Goal: Check status: Check status

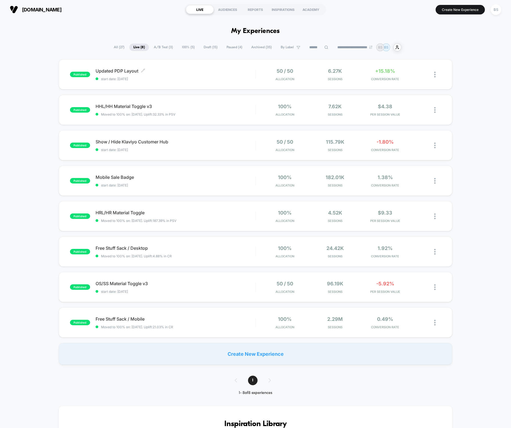
click at [254, 79] on span "start date: [DATE]" at bounding box center [176, 79] width 160 height 4
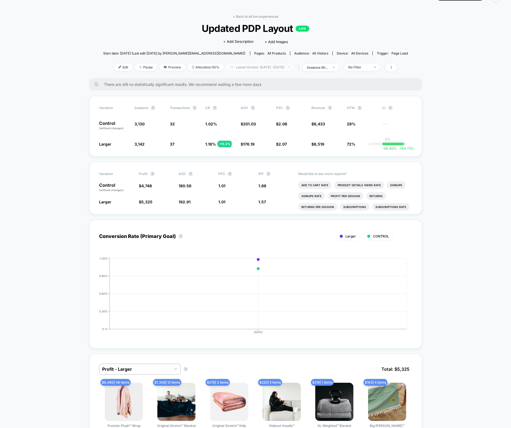
scroll to position [16, 0]
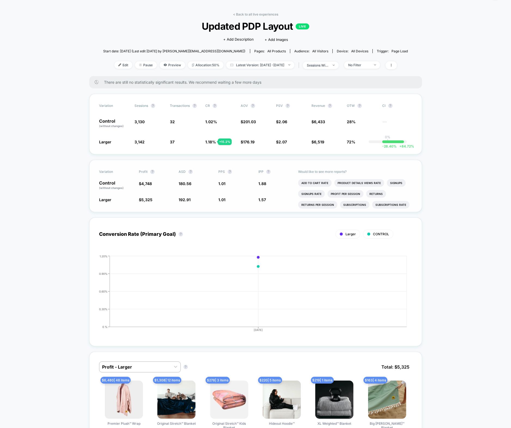
click at [320, 181] on li "Add To Cart Rate" at bounding box center [314, 183] width 33 height 8
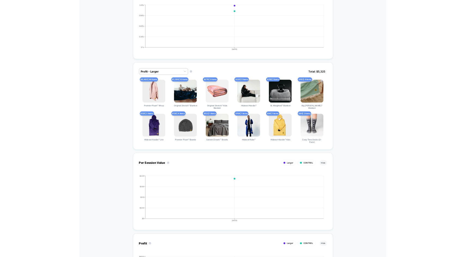
scroll to position [0, 0]
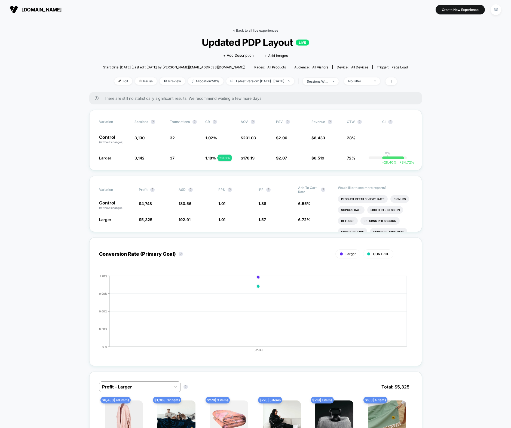
click at [236, 32] on link "< Back to all live experiences" at bounding box center [255, 30] width 45 height 4
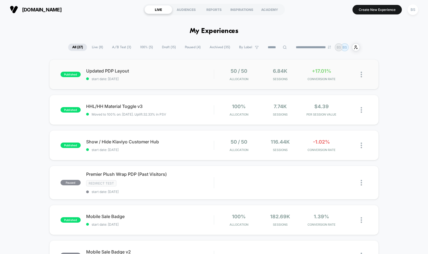
click at [217, 83] on div "published Updated PDP Layout start date: [DATE] 50 / 50 Allocation 6.84k Sessio…" at bounding box center [213, 74] width 329 height 30
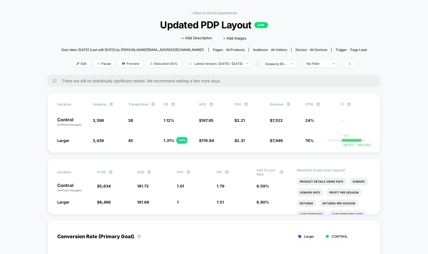
scroll to position [19, 0]
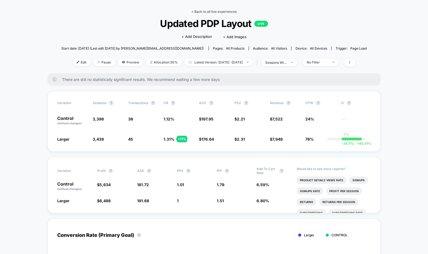
click at [200, 10] on link "< Back to all live experiences" at bounding box center [213, 12] width 45 height 4
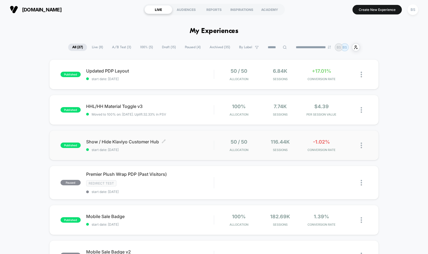
click at [145, 152] on div "published Show / Hide Klaviyo Customer Hub Click to edit experience details Cli…" at bounding box center [213, 145] width 329 height 30
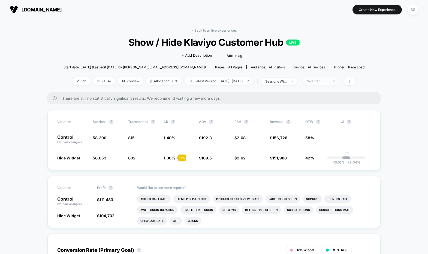
click at [328, 82] on div "No Filter" at bounding box center [317, 81] width 22 height 4
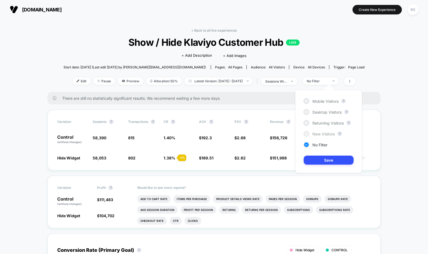
click at [321, 132] on span "New Visitors" at bounding box center [323, 134] width 22 height 5
click at [324, 162] on button "Save" at bounding box center [328, 160] width 50 height 9
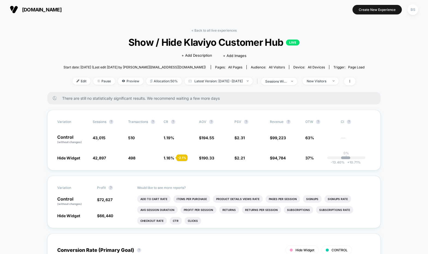
click at [190, 28] on div "< Back to all live experiences Show / Hide Klaviyo Customer Hub LIVE Click to e…" at bounding box center [213, 60] width 301 height 64
click at [192, 29] on link "< Back to all live experiences" at bounding box center [213, 30] width 45 height 4
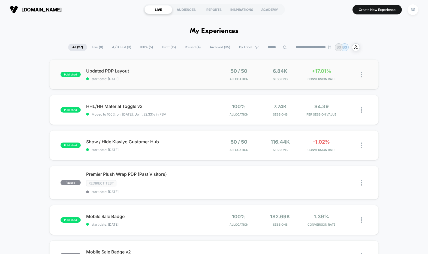
click at [176, 86] on div "published Updated PDP Layout start date: [DATE] 50 / 50 Allocation 6.84k Sessio…" at bounding box center [213, 74] width 329 height 30
